Goal: Navigation & Orientation: Find specific page/section

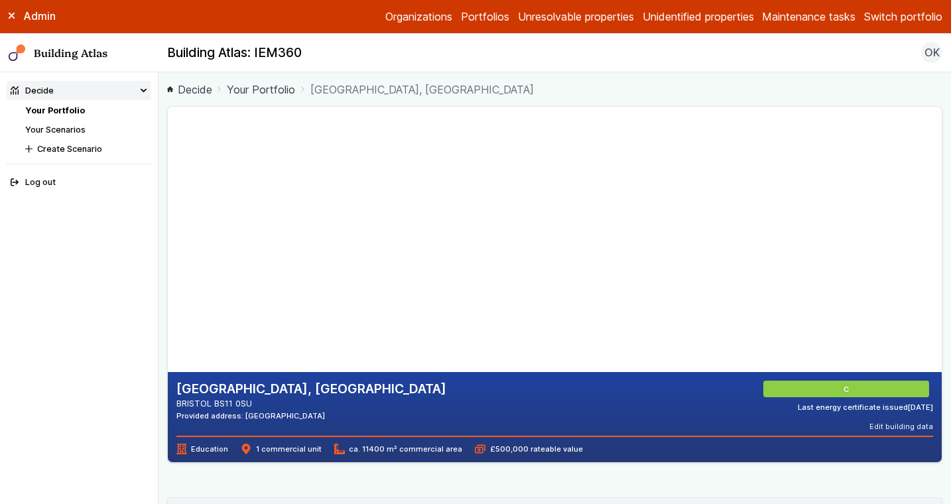
click at [491, 409] on div "[GEOGRAPHIC_DATA], [GEOGRAPHIC_DATA] BRISTOL BS11 0SU Provided address: [GEOGRA…" at bounding box center [554, 405] width 757 height 51
